Goal: Task Accomplishment & Management: Manage account settings

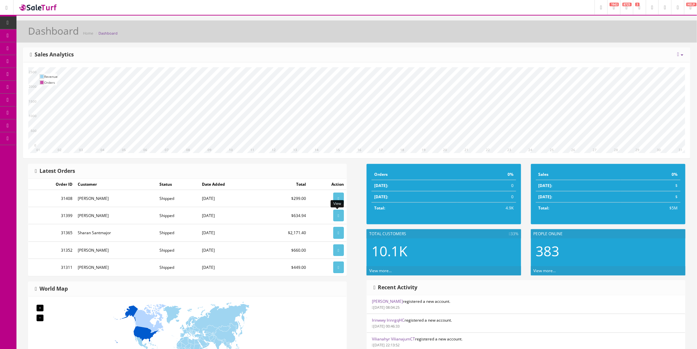
click at [334, 213] on link at bounding box center [338, 216] width 11 height 12
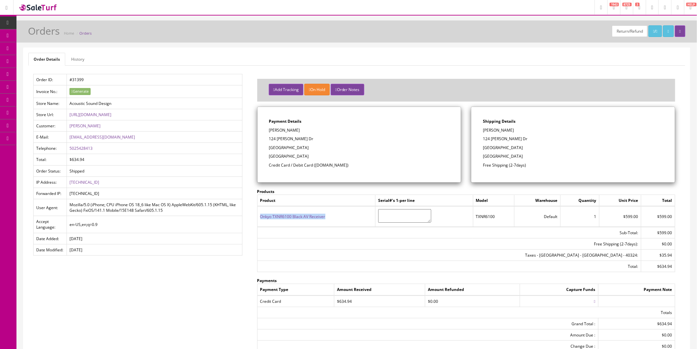
drag, startPoint x: 330, startPoint y: 215, endPoint x: 261, endPoint y: 218, distance: 69.3
click at [261, 218] on td "Onkyo TXNR6100 Black AV Receiver" at bounding box center [316, 216] width 118 height 20
copy link "Onkyo TXNR6100 Black AV Receiver"
drag, startPoint x: 516, startPoint y: 130, endPoint x: 483, endPoint y: 130, distance: 32.6
click at [483, 130] on p "[PERSON_NAME]" at bounding box center [573, 130] width 181 height 6
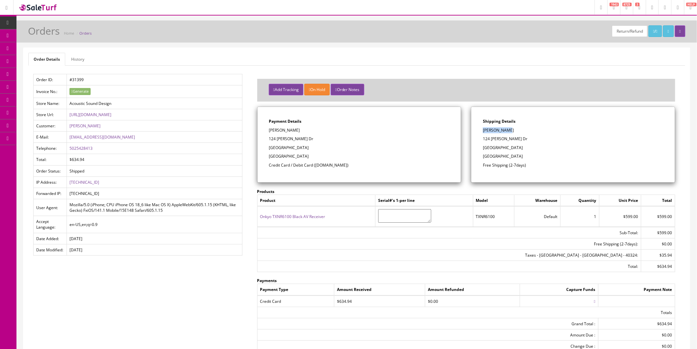
copy p "[PERSON_NAME]"
drag, startPoint x: 88, startPoint y: 80, endPoint x: 83, endPoint y: 80, distance: 5.3
click at [83, 80] on td "#31399" at bounding box center [155, 79] width 176 height 11
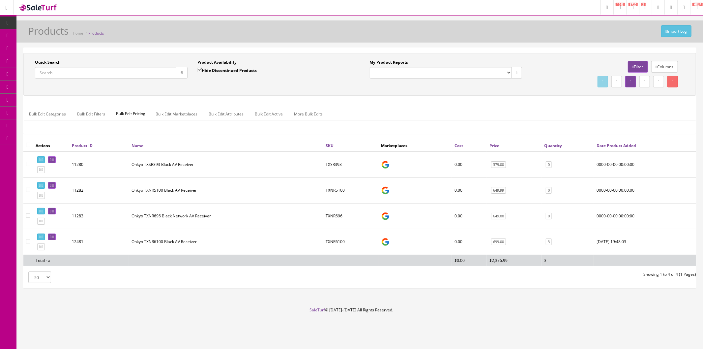
click at [129, 74] on input "Quick Search" at bounding box center [105, 73] width 141 height 12
paste input "Onkyo TXNR6100 Black AV Receiver"
type input "Onkyo TXNR6100 Black AV Receiver"
click at [186, 72] on button "button" at bounding box center [182, 73] width 12 height 12
click at [56, 235] on link at bounding box center [52, 236] width 8 height 7
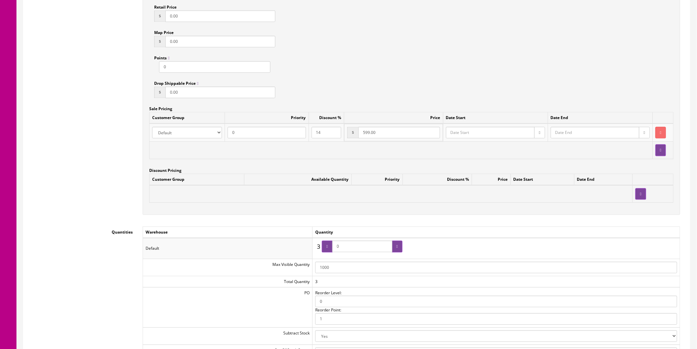
scroll to position [403, 0]
